Goal: Communication & Community: Answer question/provide support

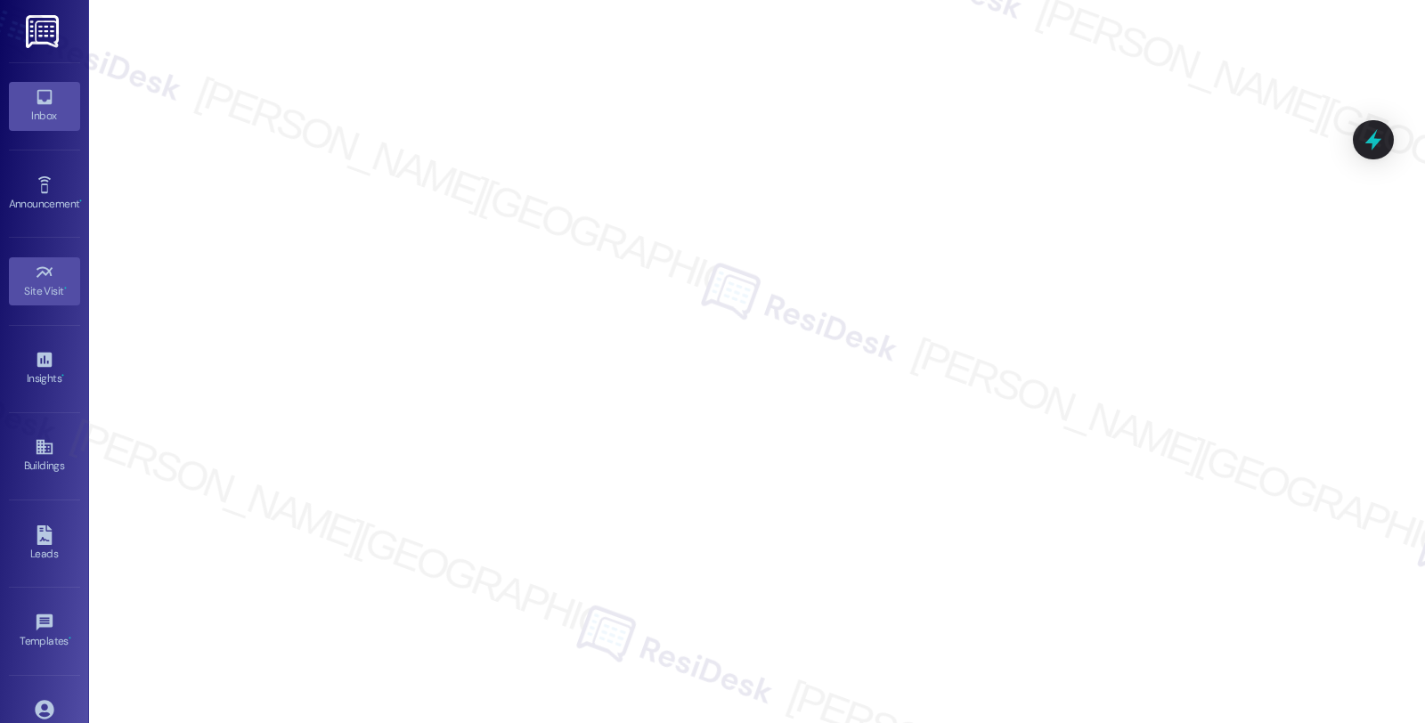
click at [45, 102] on icon at bounding box center [44, 97] width 15 height 15
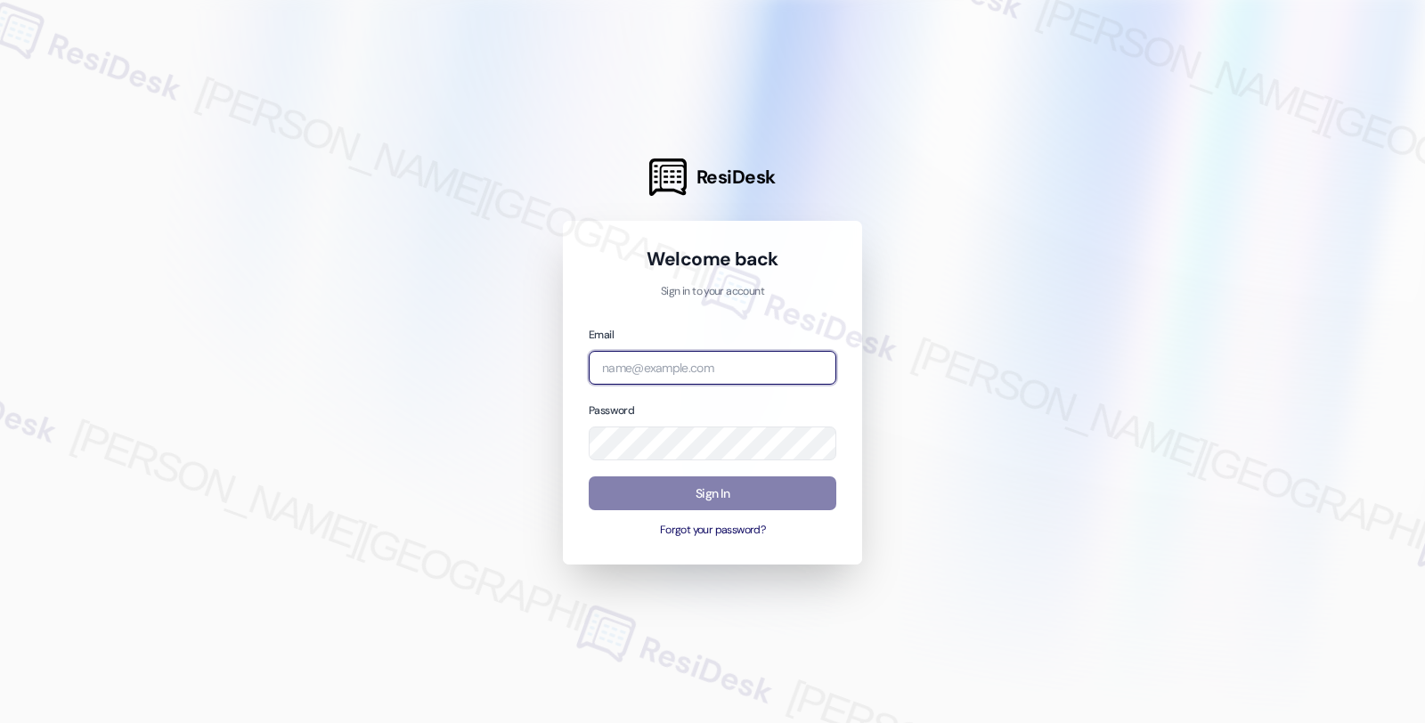
click at [717, 366] on input "email" at bounding box center [713, 368] width 248 height 35
type input "br"
click at [958, 545] on div at bounding box center [712, 361] width 1425 height 723
click at [733, 368] on input "br" at bounding box center [713, 368] width 248 height 35
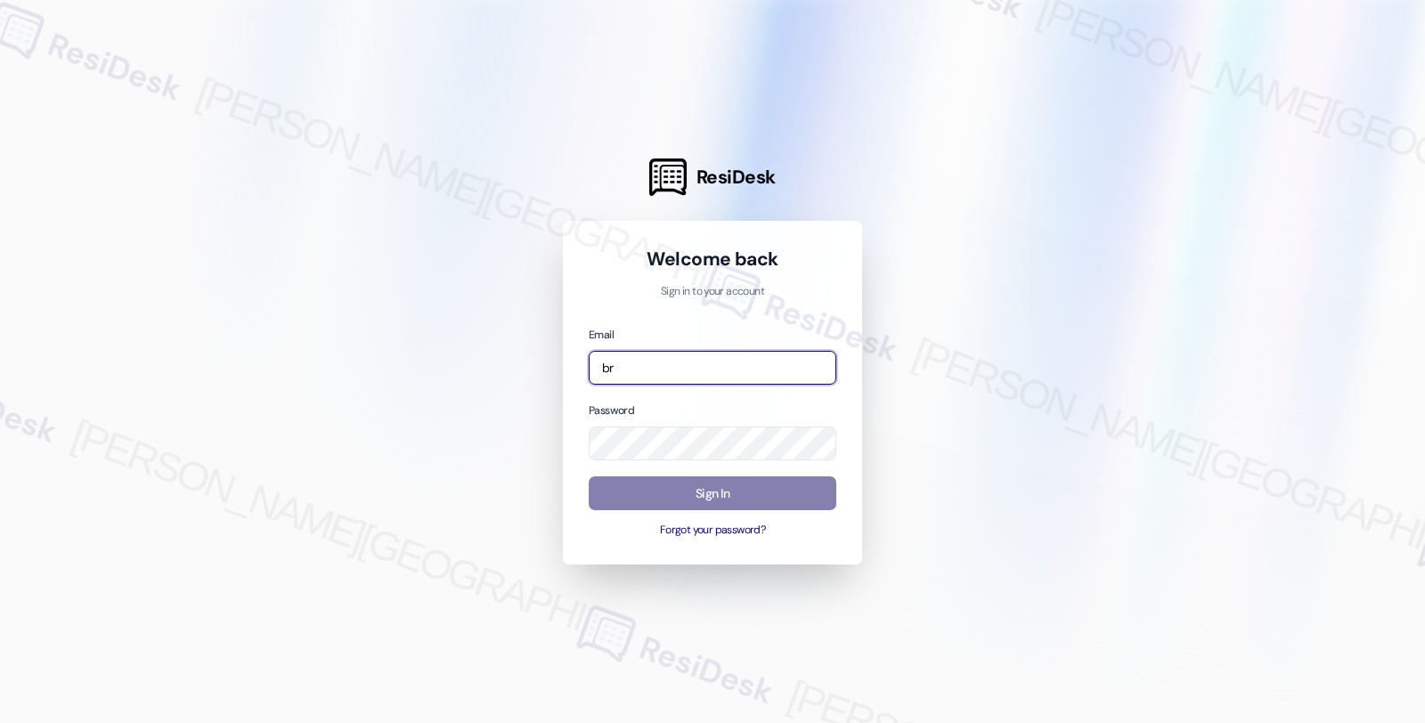
click at [0, 722] on com-1password-button at bounding box center [0, 723] width 0 height 0
click at [670, 366] on input "br" at bounding box center [713, 368] width 248 height 35
click at [681, 361] on input "email" at bounding box center [713, 368] width 248 height 35
type input "[EMAIL_ADDRESS][PERSON_NAME][DOMAIN_NAME]"
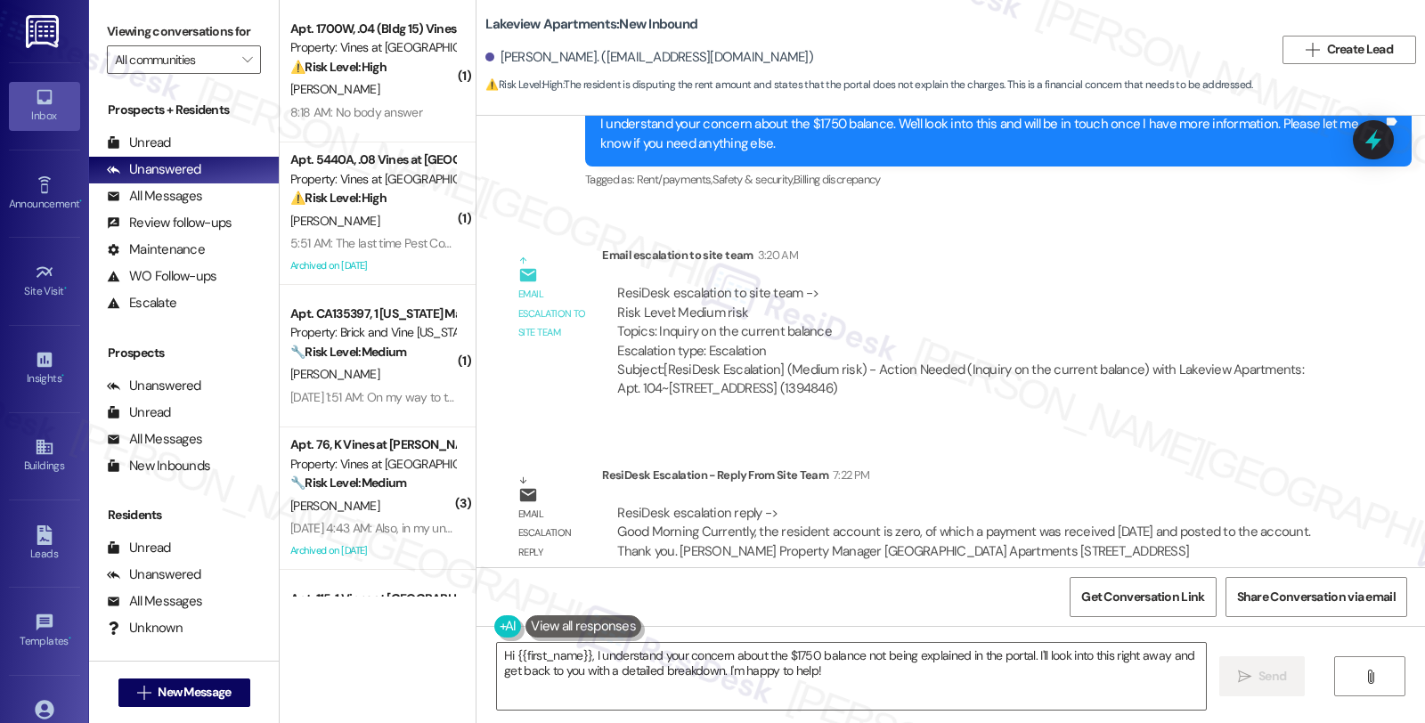
scroll to position [8656, 0]
drag, startPoint x: 1153, startPoint y: 682, endPoint x: 1108, endPoint y: 687, distance: 45.6
click at [1153, 682] on textarea "Hi {{first_name}}, I understand your concern about the $1750 balance not being …" at bounding box center [851, 676] width 709 height 67
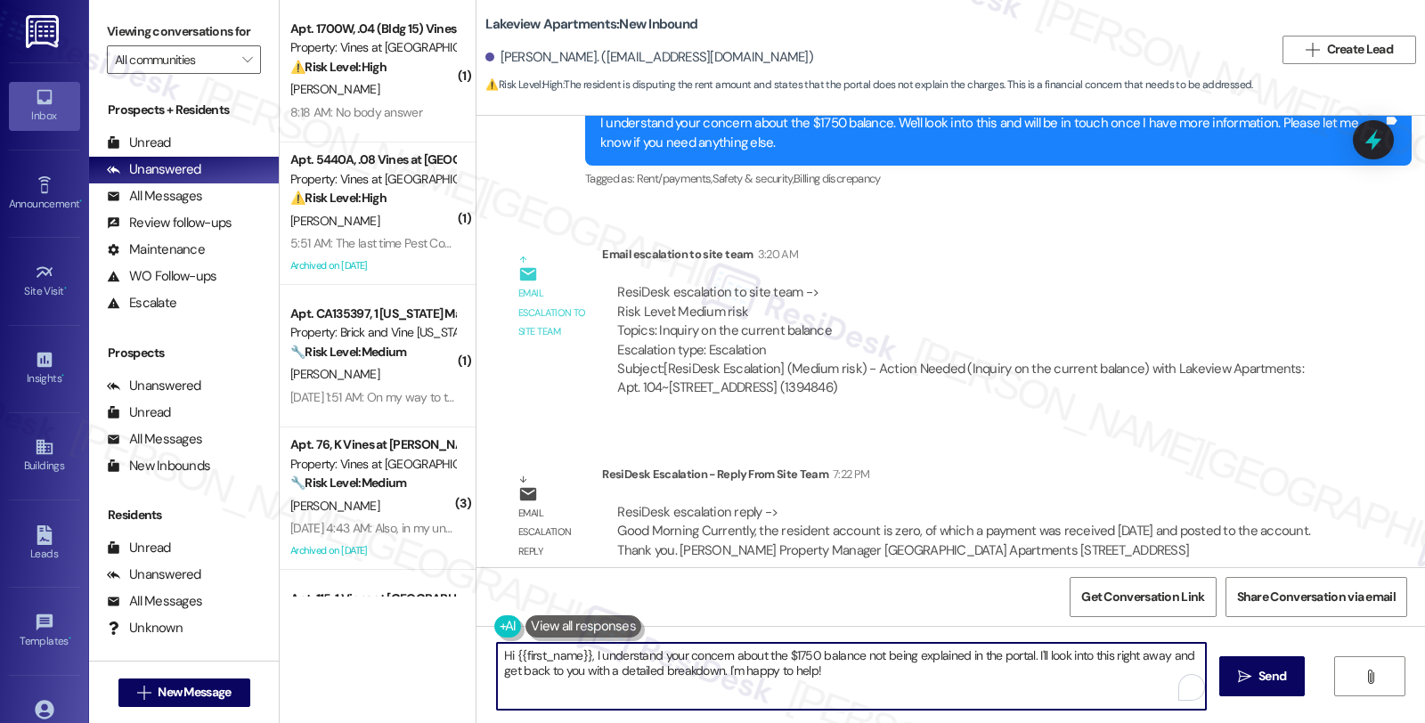
click at [497, 650] on textarea "Hi {{first_name}}, I understand your concern about the $1750 balance not being …" at bounding box center [851, 676] width 709 height 67
click at [497, 648] on textarea "Hi {{first_name}}, I understand your concern about the $1750 balance not being …" at bounding box center [851, 676] width 709 height 67
drag, startPoint x: 655, startPoint y: 659, endPoint x: 1021, endPoint y: 703, distance: 368.7
click at [1021, 703] on textarea "Good morning, {{first_name}}, I understand your concern about the $1750 balance…" at bounding box center [851, 676] width 709 height 67
paste textarea "Currently, the resident account is zero, of which a payment was received [DATE]…"
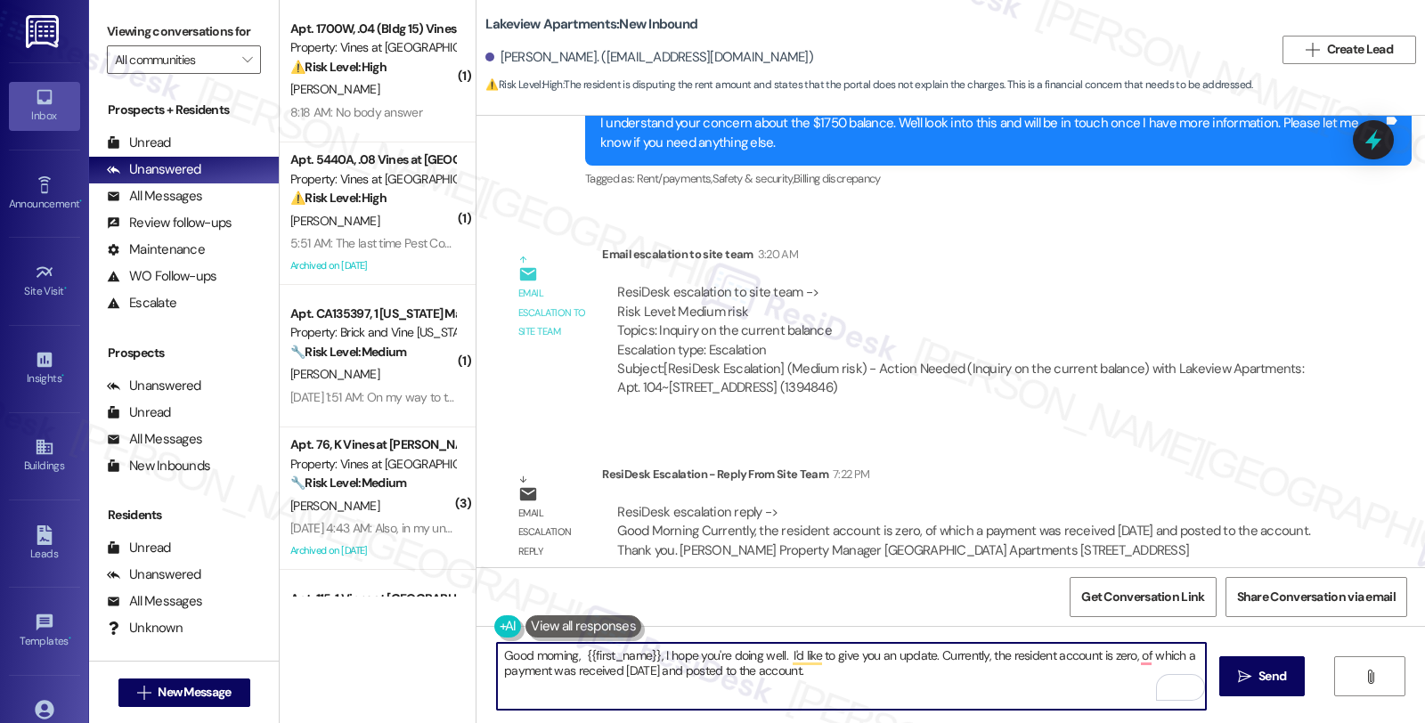
click at [932, 654] on textarea "Good morning, {{first_name}}, I hope you're doing well. I'd like to give you an…" at bounding box center [851, 676] width 709 height 67
click at [929, 652] on textarea "Good morning, {{first_name}}, I hope you're doing well. I'd like to give you an…" at bounding box center [851, 676] width 709 height 67
click at [572, 671] on textarea "Good morning, {{first_name}}, I hope you're doing well. I'd like to give you an…" at bounding box center [851, 676] width 709 height 67
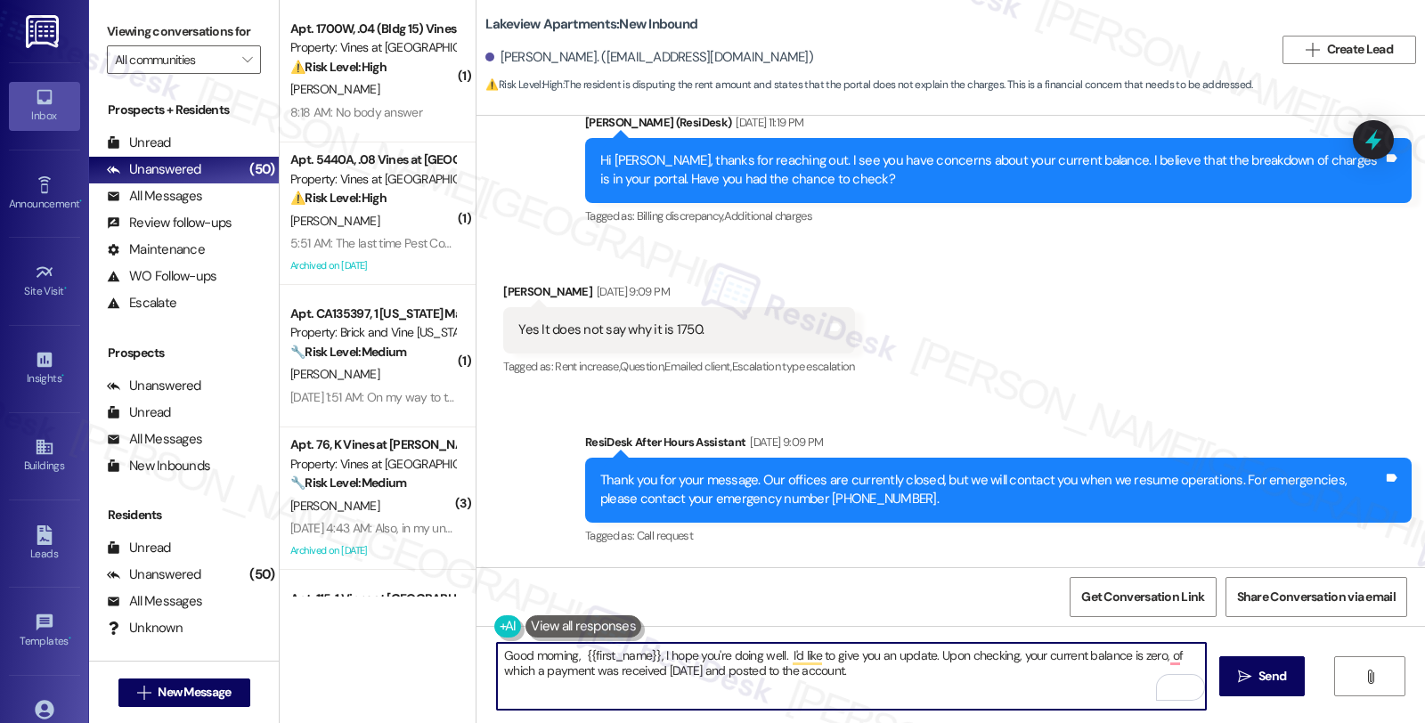
scroll to position [8062, 0]
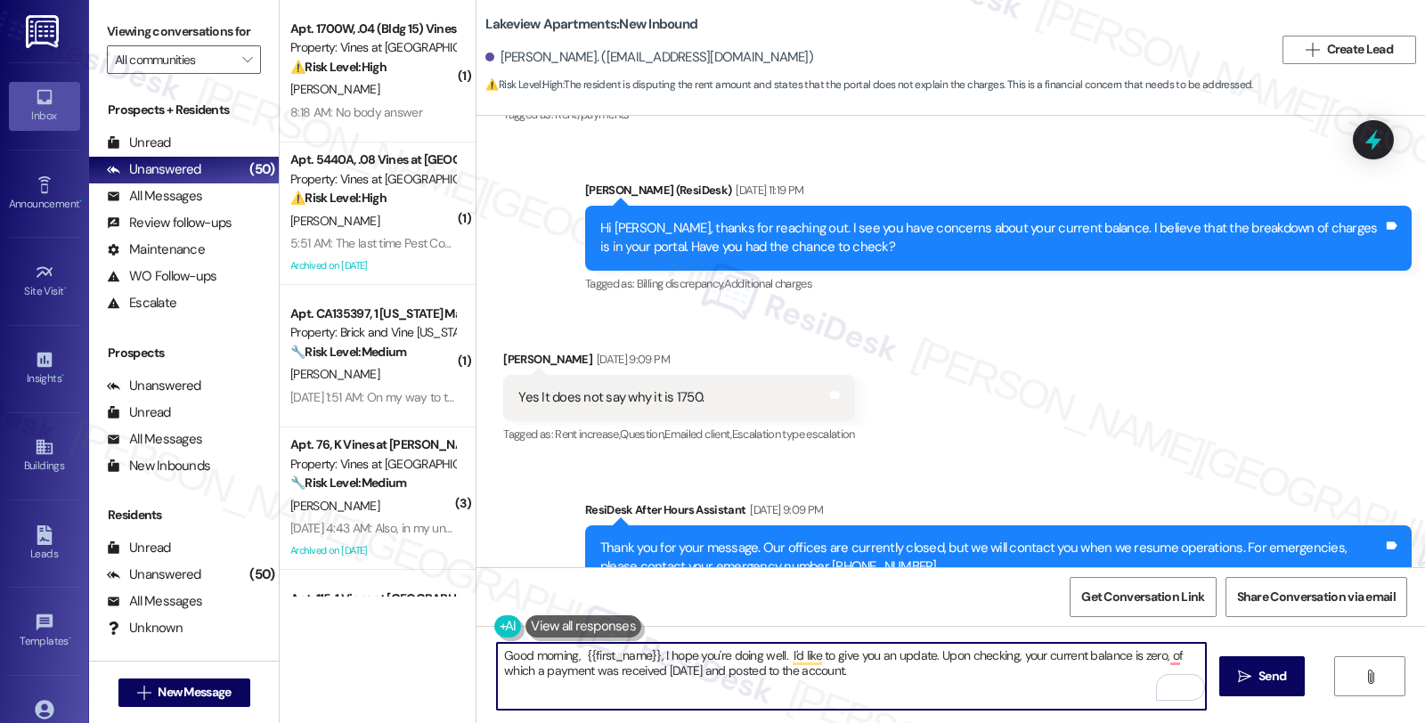
click at [677, 673] on textarea "Good morning, {{first_name}}, I hope you're doing well. I'd like to give you an…" at bounding box center [851, 676] width 709 height 67
click at [857, 674] on textarea "Good morning, {{first_name}}, I hope you're doing well. I'd like to give you an…" at bounding box center [851, 676] width 709 height 67
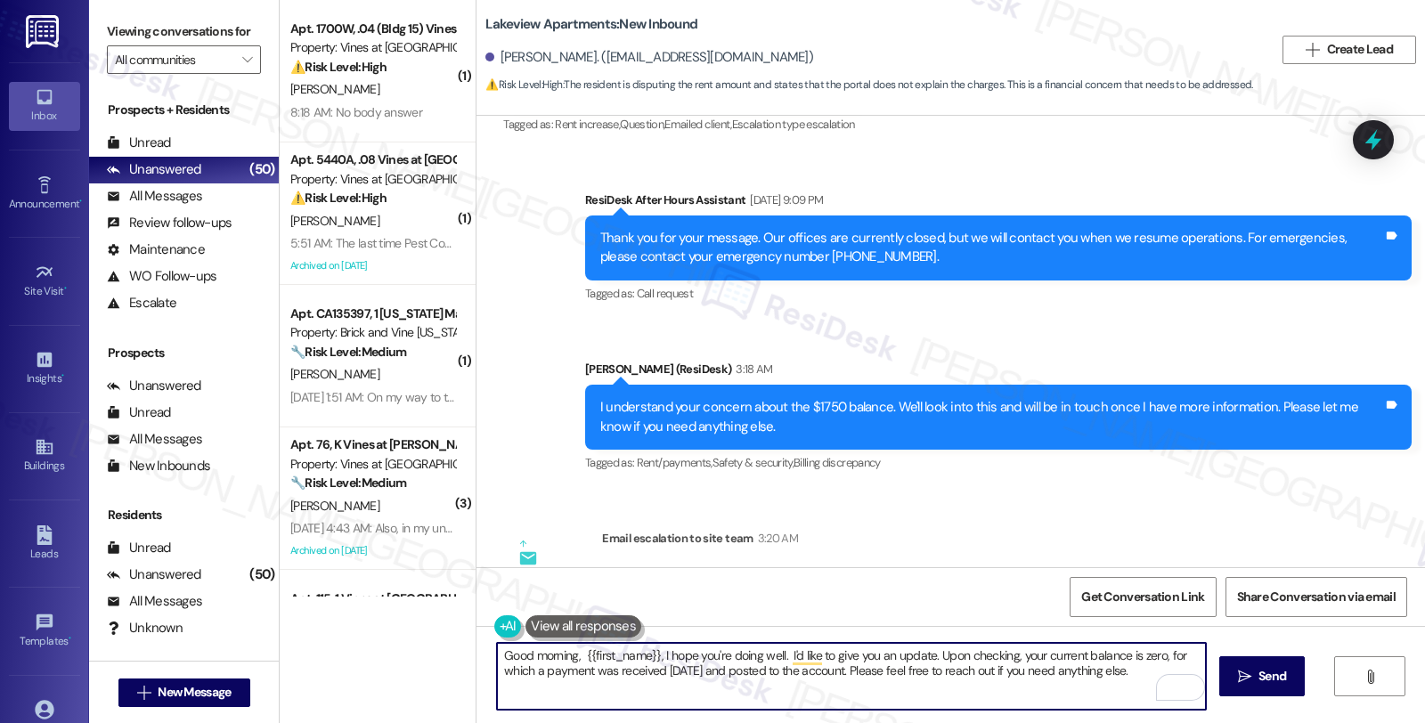
scroll to position [8656, 0]
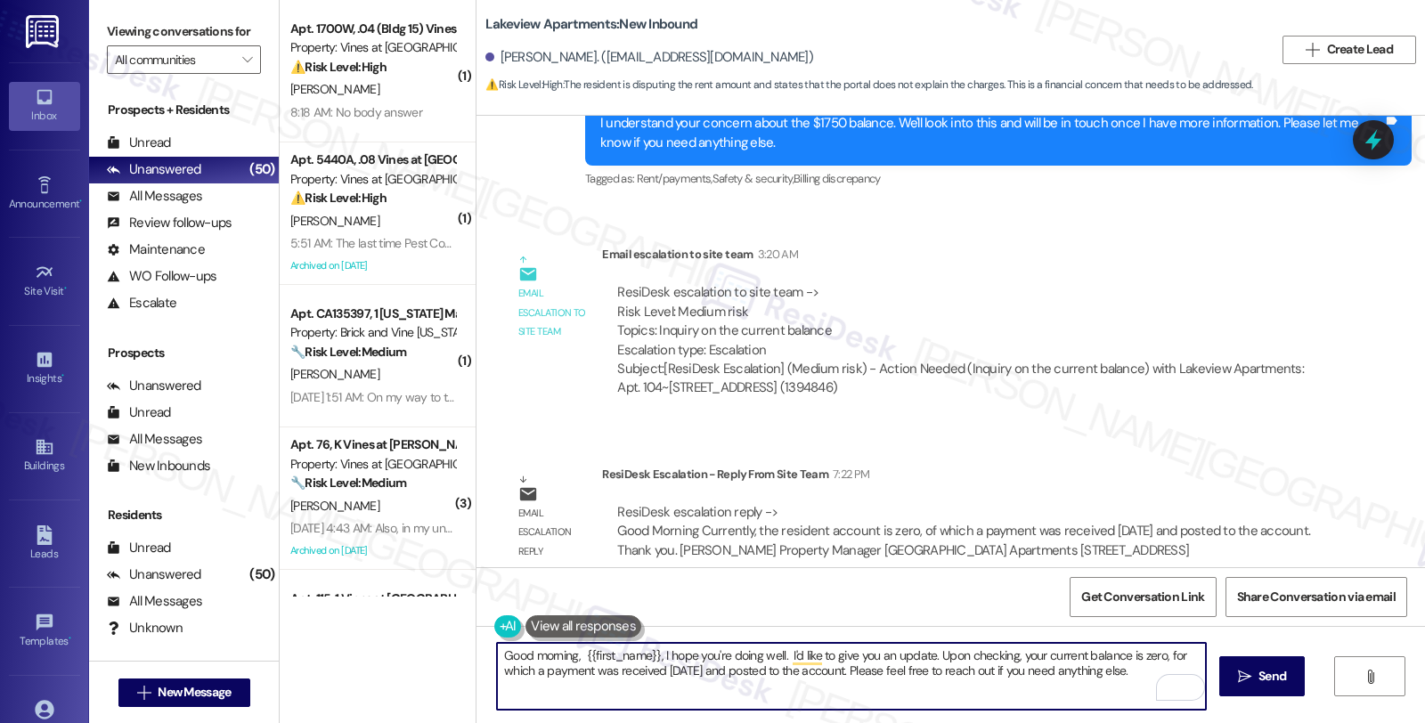
click at [669, 664] on textarea "Good morning, {{first_name}}, I hope you're doing well. I'd like to give you an…" at bounding box center [851, 676] width 709 height 67
click at [958, 681] on textarea "Good morning, {{first_name}}, I hope you're doing well. I'd like to give you an…" at bounding box center [851, 676] width 709 height 67
click at [1133, 669] on textarea "Good morning, {{first_name}}, I hope you're doing well. I'd like to give you an…" at bounding box center [851, 676] width 709 height 67
click at [680, 680] on textarea "Good morning, {{first_name}}, I hope you're doing well. I'd like to give you an…" at bounding box center [851, 676] width 709 height 67
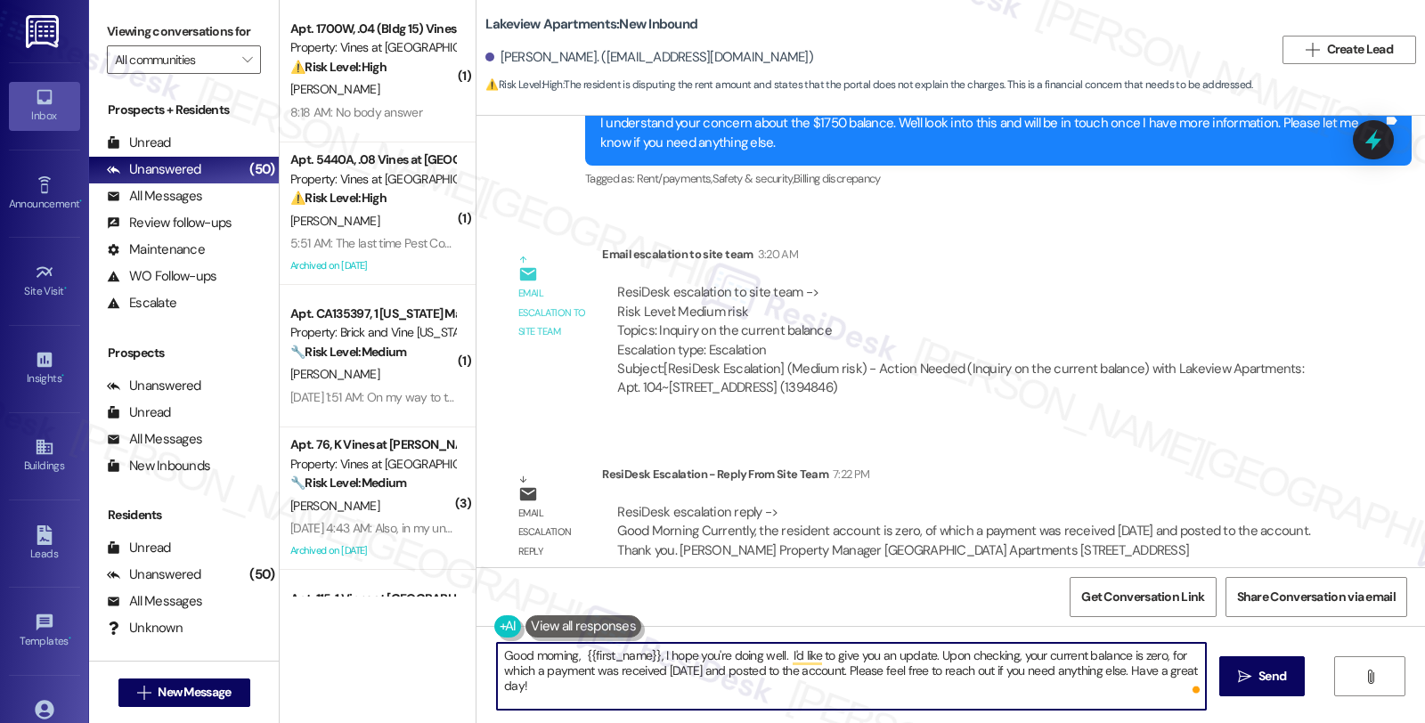
click at [680, 680] on textarea "Good morning, {{first_name}}, I hope you're doing well. I'd like to give you an…" at bounding box center [851, 676] width 709 height 67
click at [680, 666] on textarea "Good morning, {{first_name}}, I hope you're doing well. I'd like to give you an…" at bounding box center [851, 676] width 709 height 67
click at [791, 666] on textarea "Good morning, {{first_name}}, I hope you're doing well. I'd like to give you an…" at bounding box center [851, 676] width 709 height 67
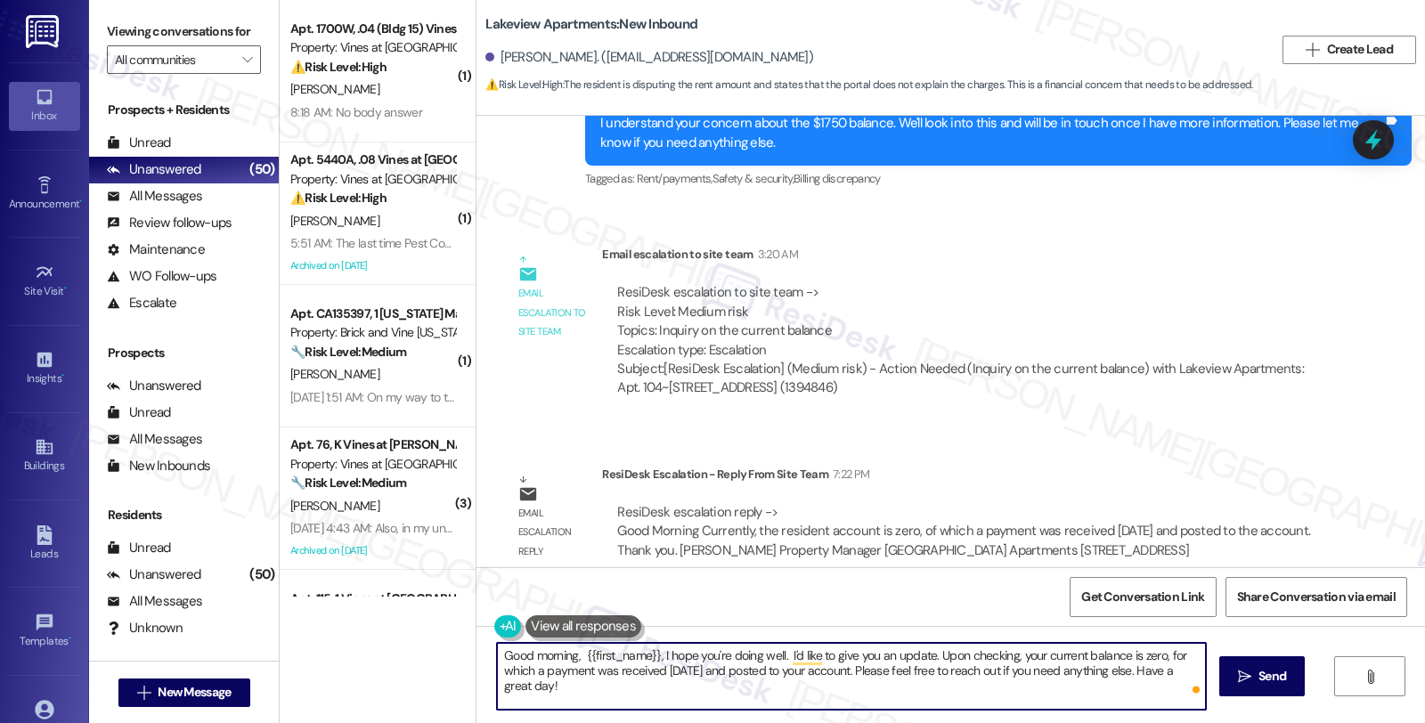
click at [696, 669] on textarea "Good morning, {{first_name}}, I hope you're doing well. I'd like to give you an…" at bounding box center [851, 676] width 709 height 67
type textarea "Good morning, {{first_name}}, I hope you're doing well. I'd like to give you an…"
click at [1259, 684] on span "Send" at bounding box center [1272, 676] width 28 height 19
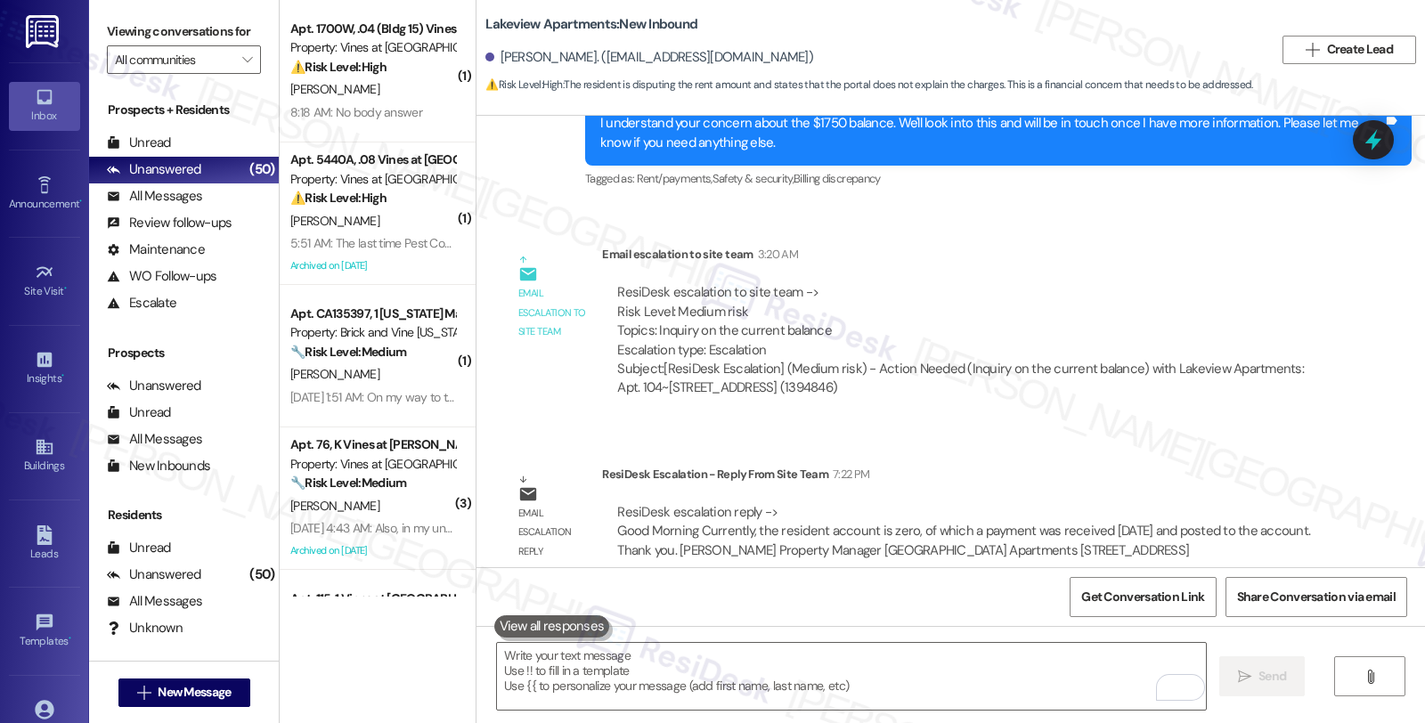
click at [1207, 270] on div "ResiDesk escalation to site team -> Risk Level: Medium risk Topics: Inquiry on …" at bounding box center [965, 341] width 727 height 142
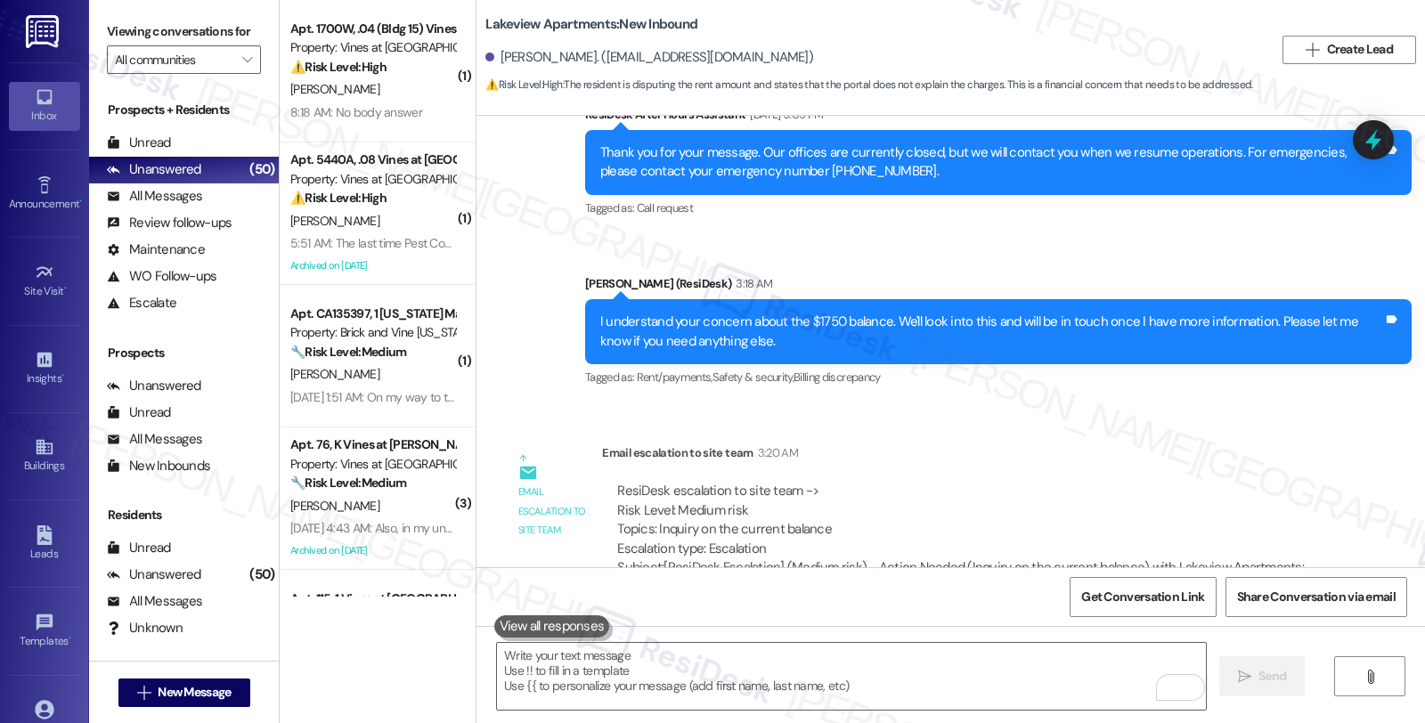
scroll to position [8161, 0]
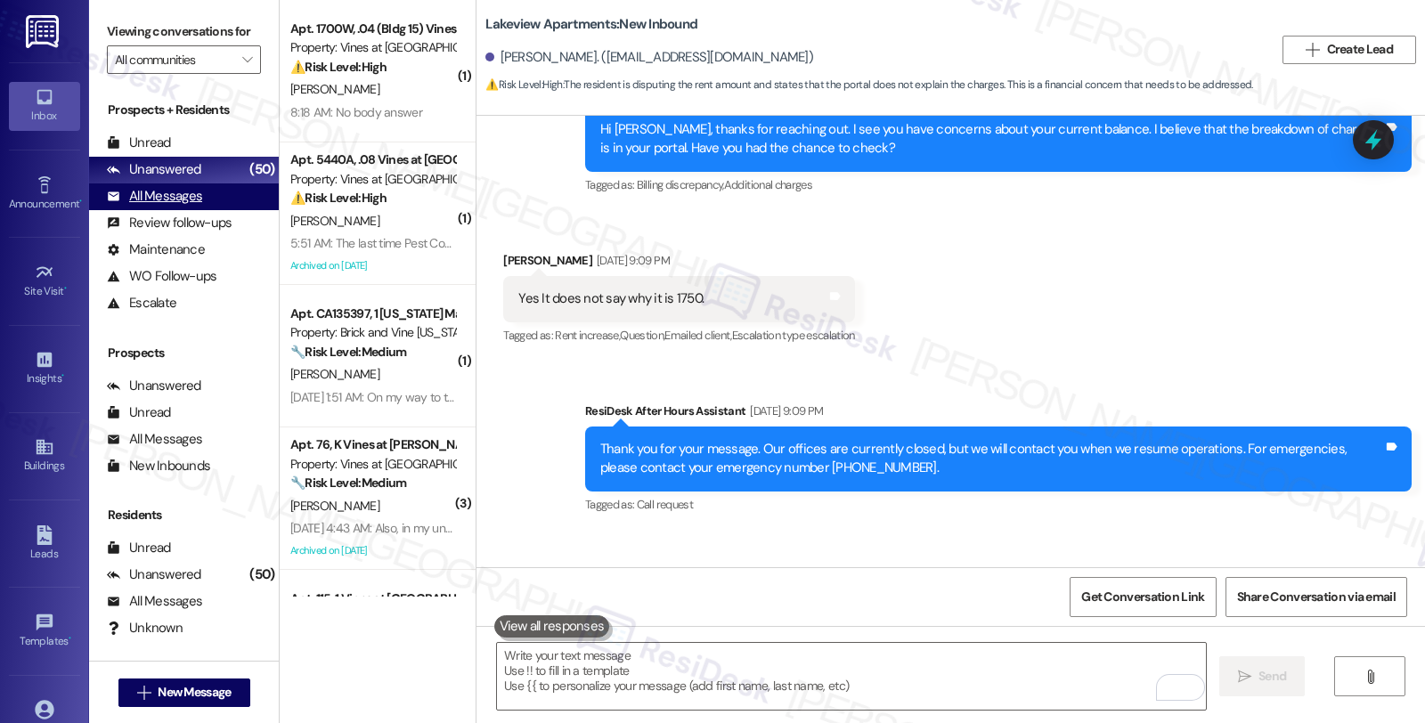
click at [201, 210] on div "All Messages (undefined)" at bounding box center [184, 196] width 190 height 27
click at [191, 179] on div "Unanswered" at bounding box center [154, 169] width 94 height 19
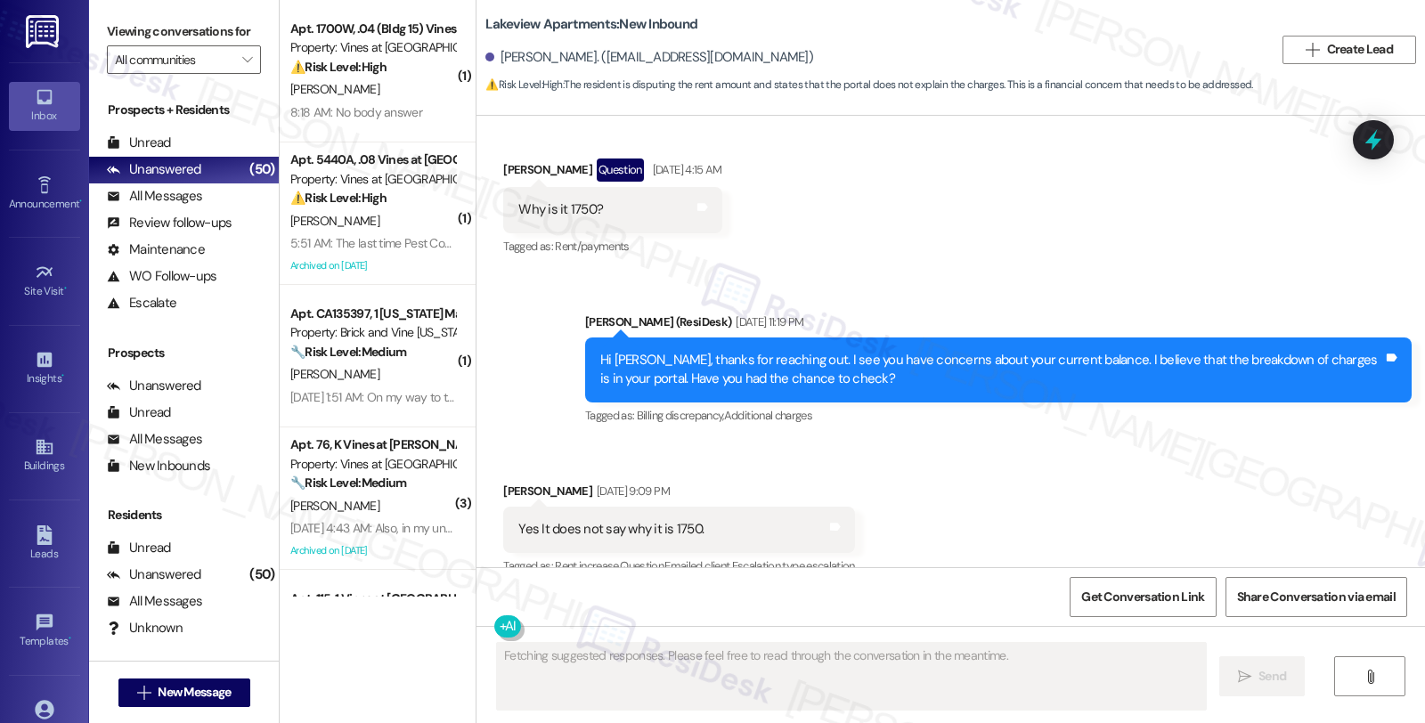
scroll to position [7935, 0]
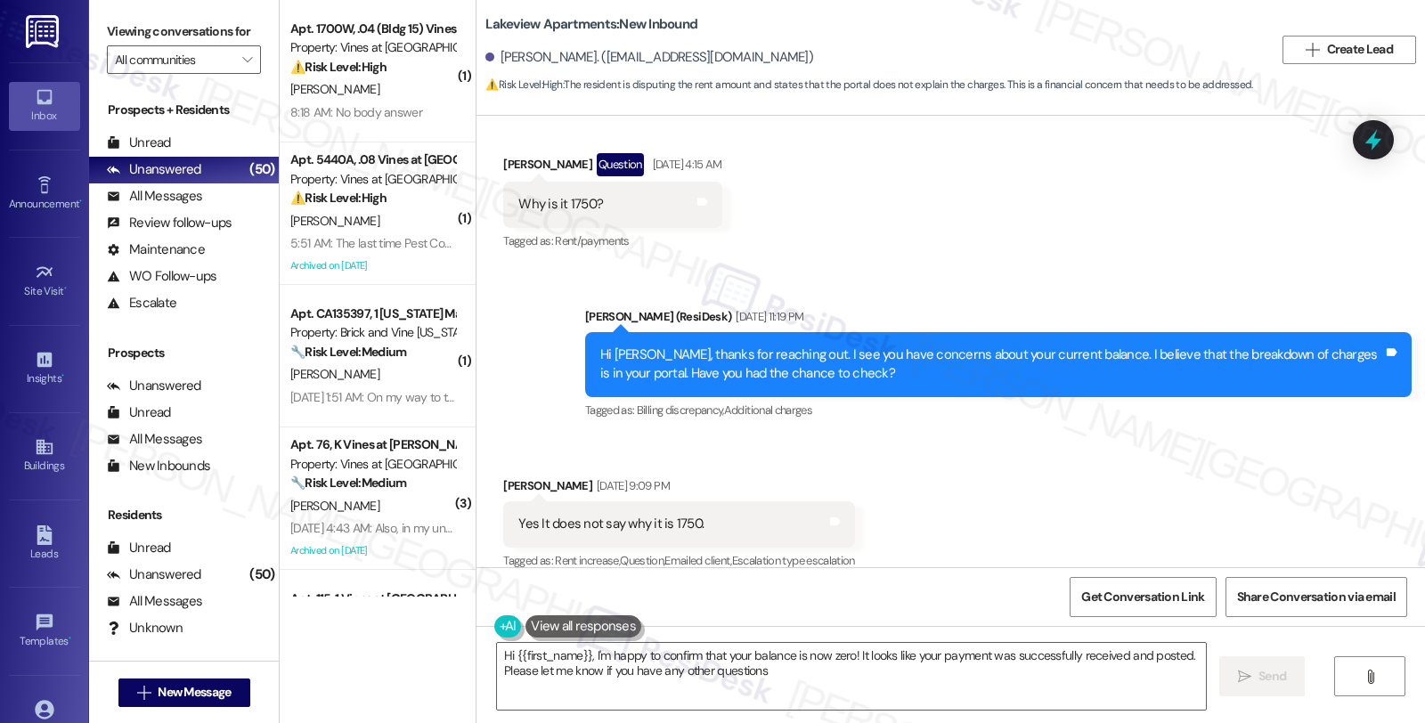
type textarea "Hi {{first_name}}, I'm happy to confirm that your balance is now zero! It looks…"
